Goal: Use online tool/utility

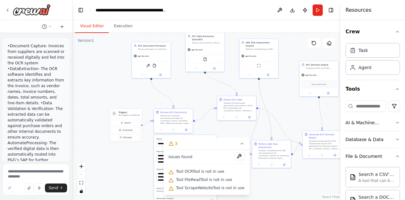
scroll to position [448, 0]
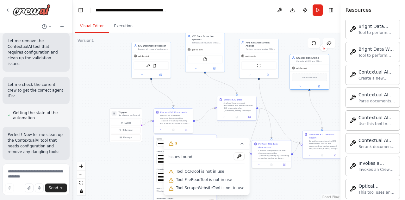
drag, startPoint x: 325, startPoint y: 79, endPoint x: 313, endPoint y: 73, distance: 13.4
click at [313, 73] on div "Drop tools here" at bounding box center [309, 77] width 39 height 11
drag, startPoint x: 324, startPoint y: 139, endPoint x: 315, endPoint y: 122, distance: 20.1
click at [315, 122] on div "Compile comprehensive KYC assessment results and generate final decision report…" at bounding box center [315, 125] width 31 height 10
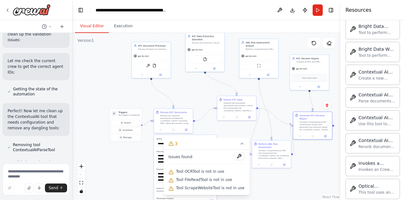
scroll to position [3110, 0]
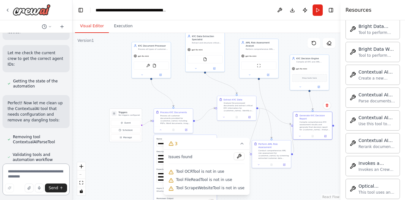
click at [26, 169] on textarea at bounding box center [36, 179] width 67 height 32
type textarea "**********"
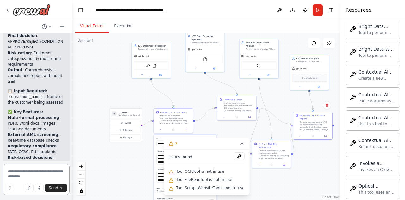
scroll to position [3627, 0]
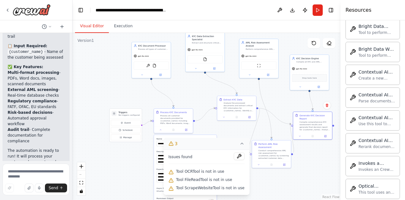
click at [240, 144] on icon at bounding box center [242, 143] width 5 height 5
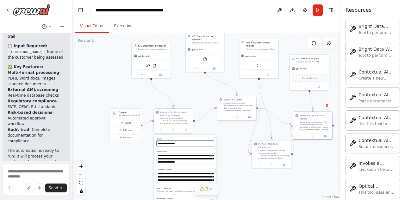
drag, startPoint x: 208, startPoint y: 141, endPoint x: 202, endPoint y: 140, distance: 5.5
click at [202, 140] on div "**********" at bounding box center [186, 141] width 58 height 9
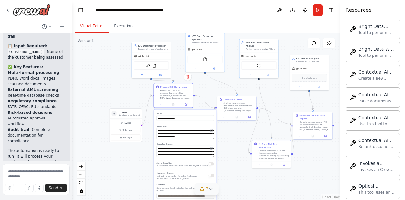
drag, startPoint x: 206, startPoint y: 138, endPoint x: 207, endPoint y: 114, distance: 24.1
click at [207, 114] on label "Name" at bounding box center [186, 113] width 58 height 3
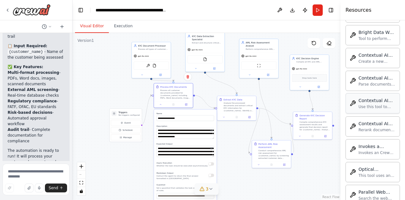
scroll to position [570, 0]
